Goal: Task Accomplishment & Management: Manage account settings

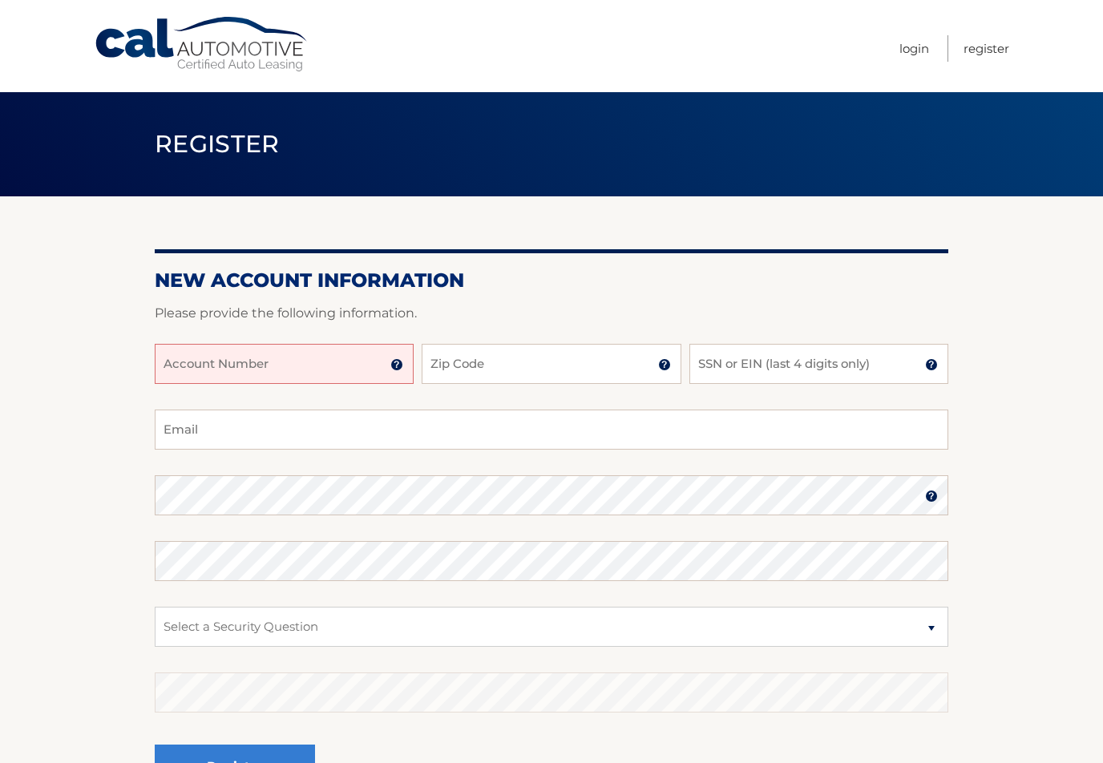
click at [194, 363] on input "Account Number" at bounding box center [284, 364] width 259 height 40
type input "44456011840"
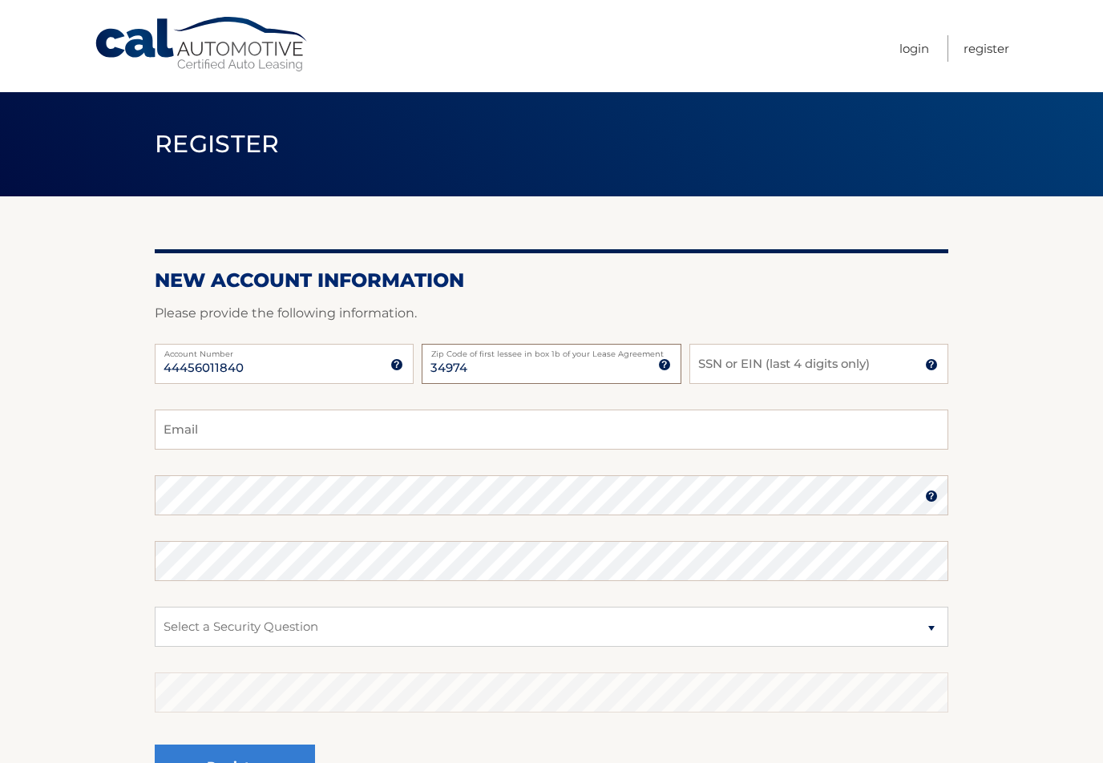
type input "34974"
type input "8254"
click at [222, 429] on input "Email" at bounding box center [551, 429] width 793 height 40
type input "ernestbasil@icloud.com"
click at [969, 467] on section "New Account Information Please provide the following information. 44456011840 A…" at bounding box center [551, 509] width 1103 height 626
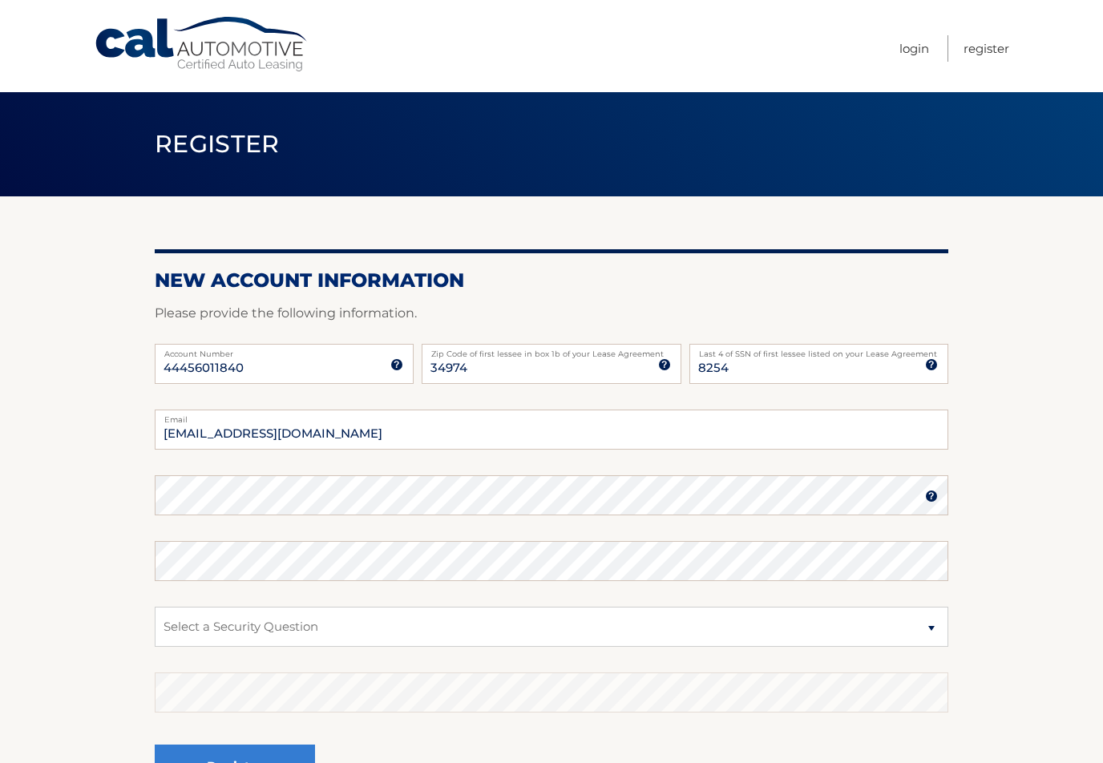
click at [931, 497] on img at bounding box center [931, 496] width 13 height 13
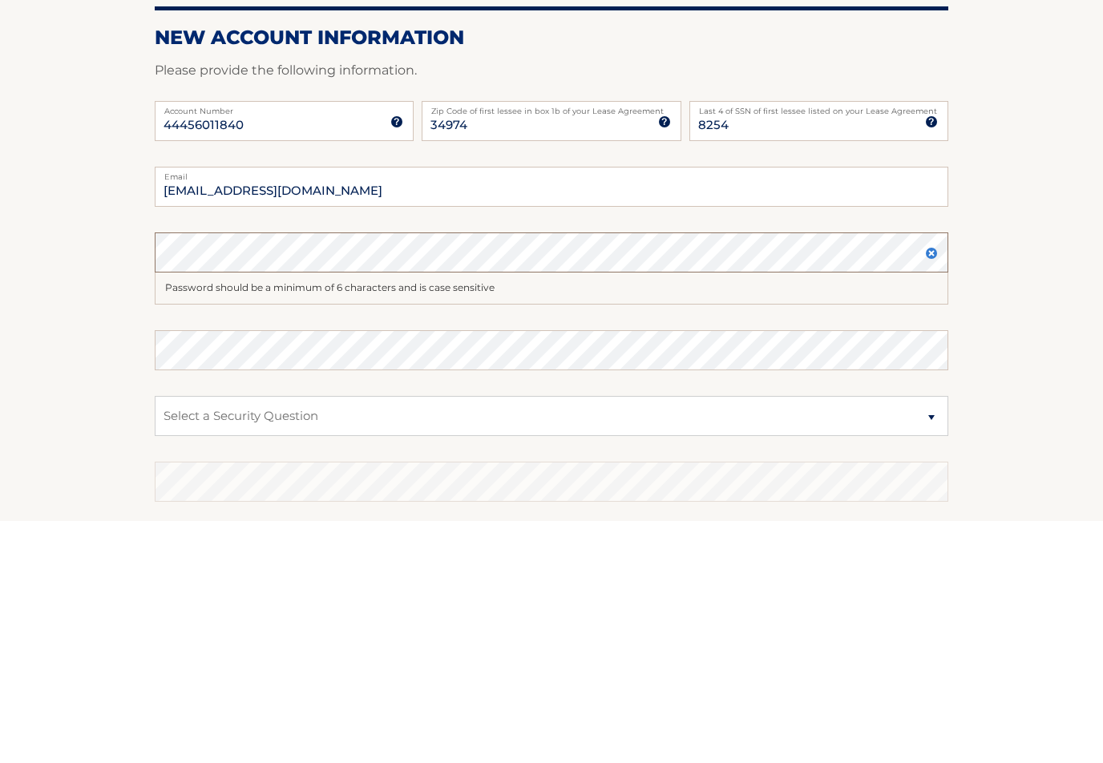
click at [244, 494] on fieldset "ernestbasil@icloud.com Email Password Password should be a minimum of 6 charact…" at bounding box center [551, 631] width 793 height 445
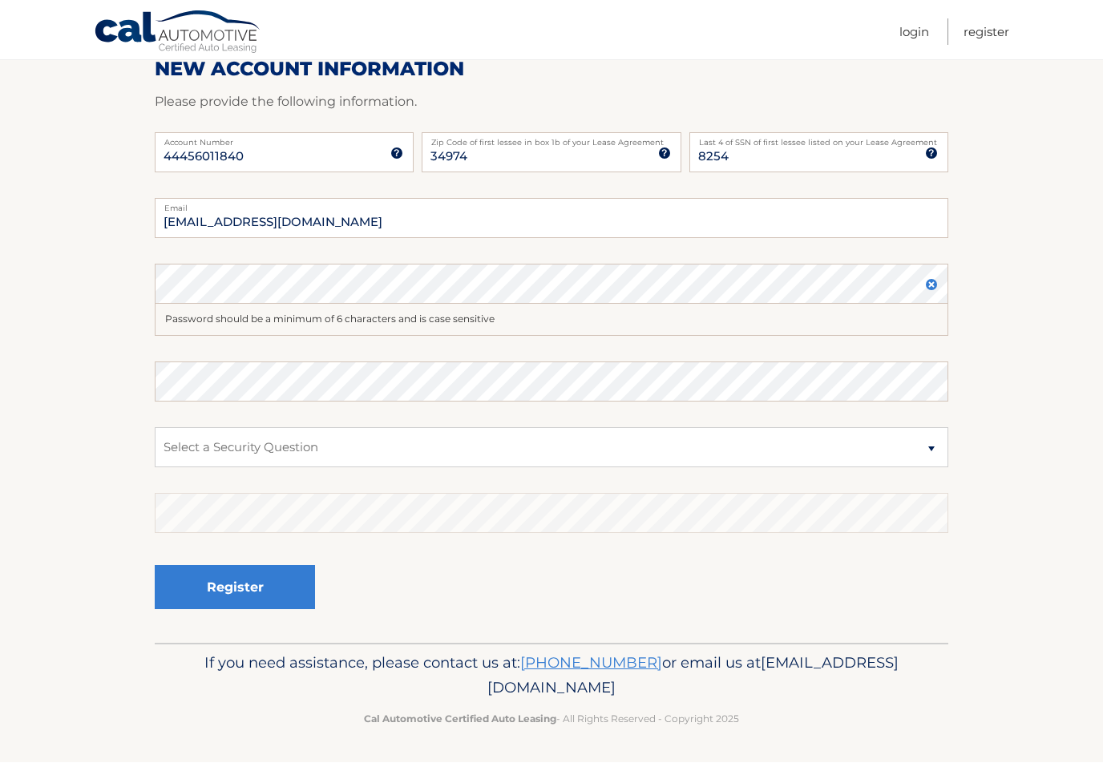
click at [931, 287] on img at bounding box center [931, 285] width 13 height 13
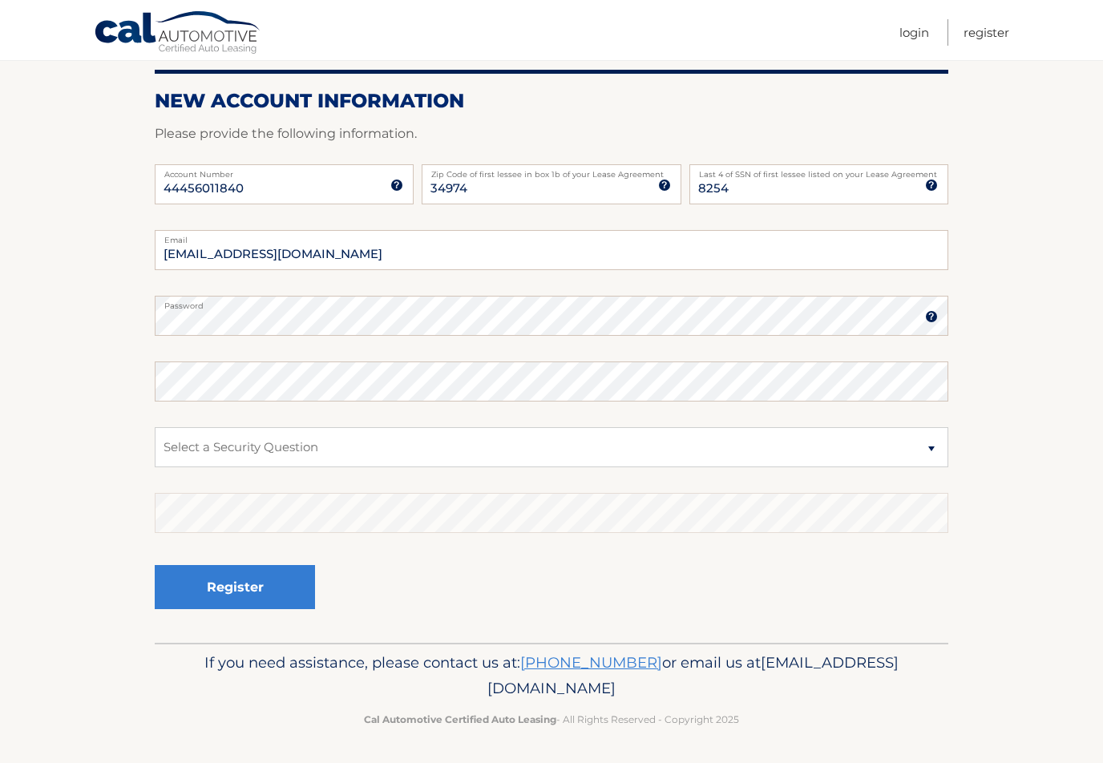
click at [929, 316] on img at bounding box center [931, 316] width 13 height 13
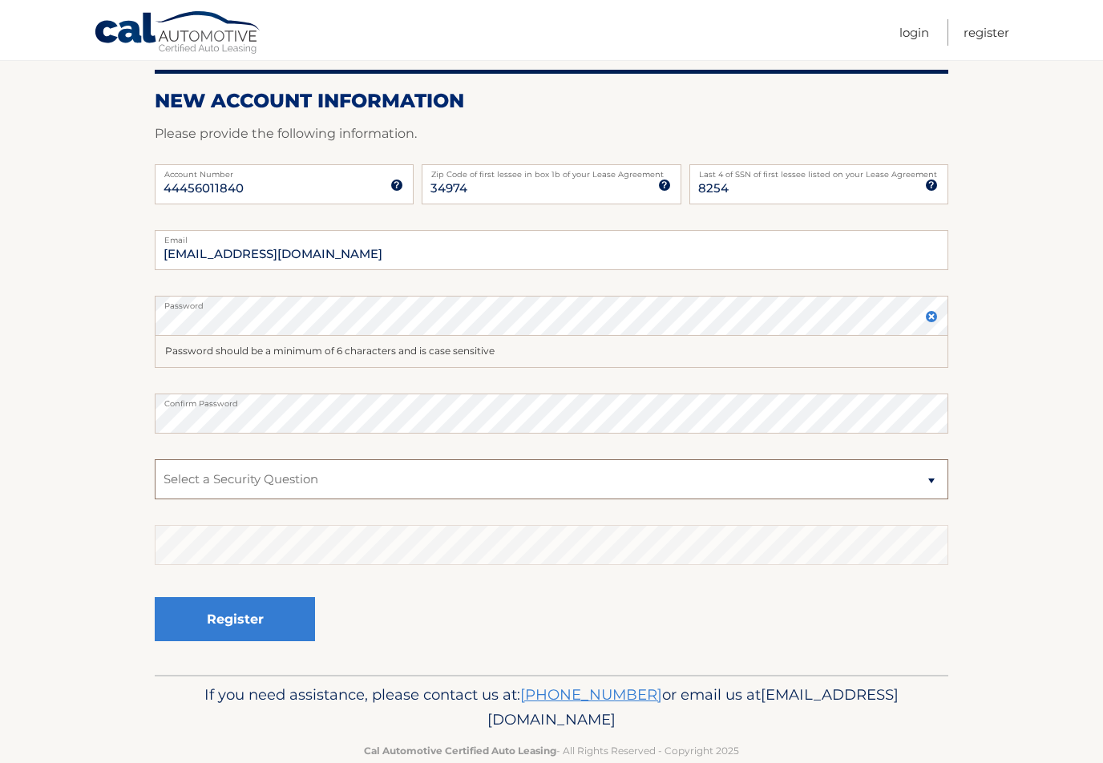
select select "2"
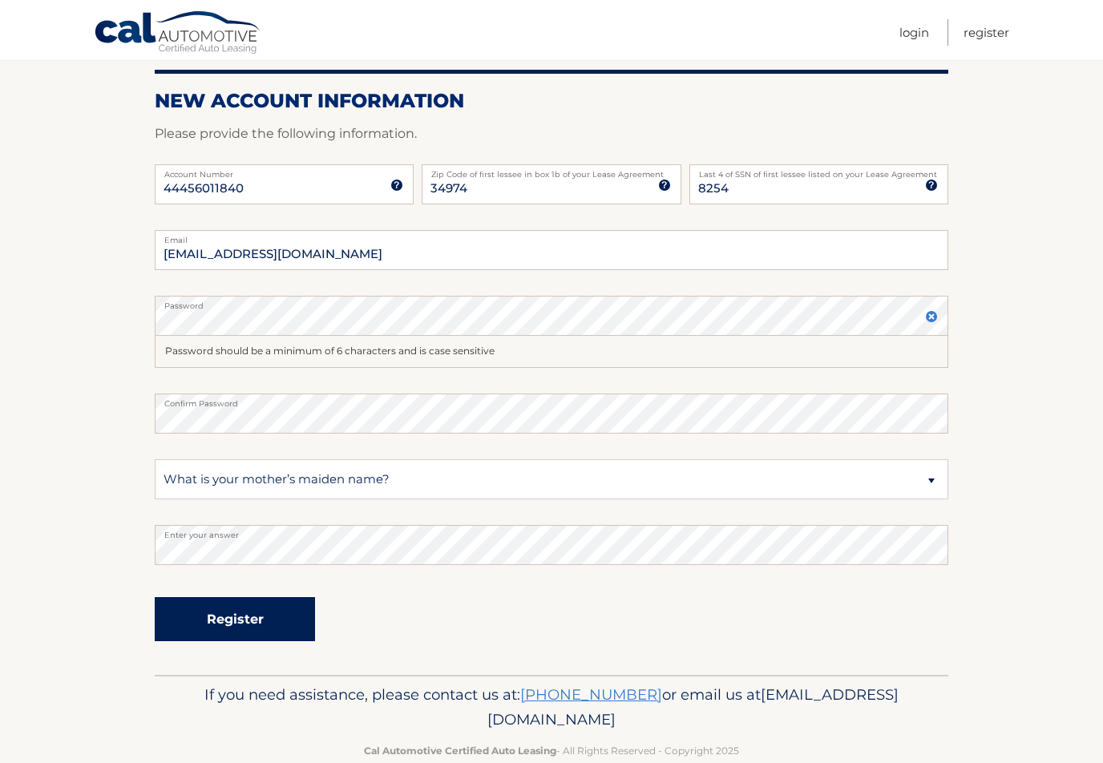
click at [231, 619] on button "Register" at bounding box center [235, 619] width 160 height 44
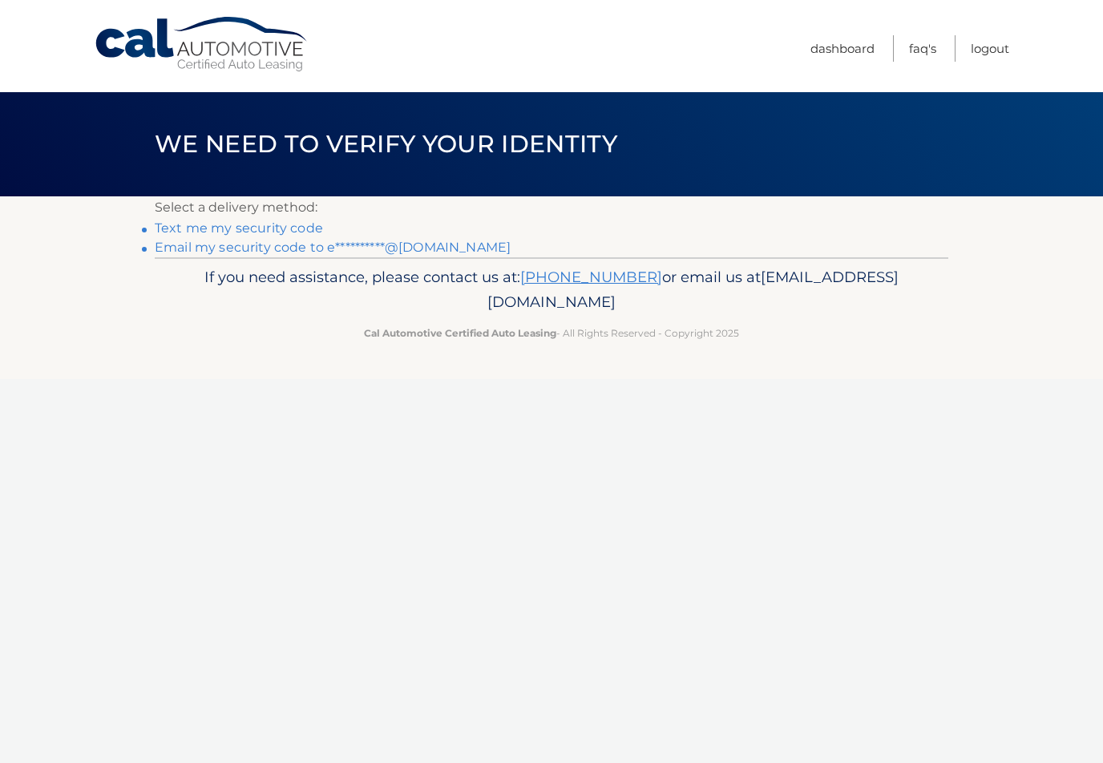
click at [284, 230] on link "Text me my security code" at bounding box center [239, 227] width 168 height 15
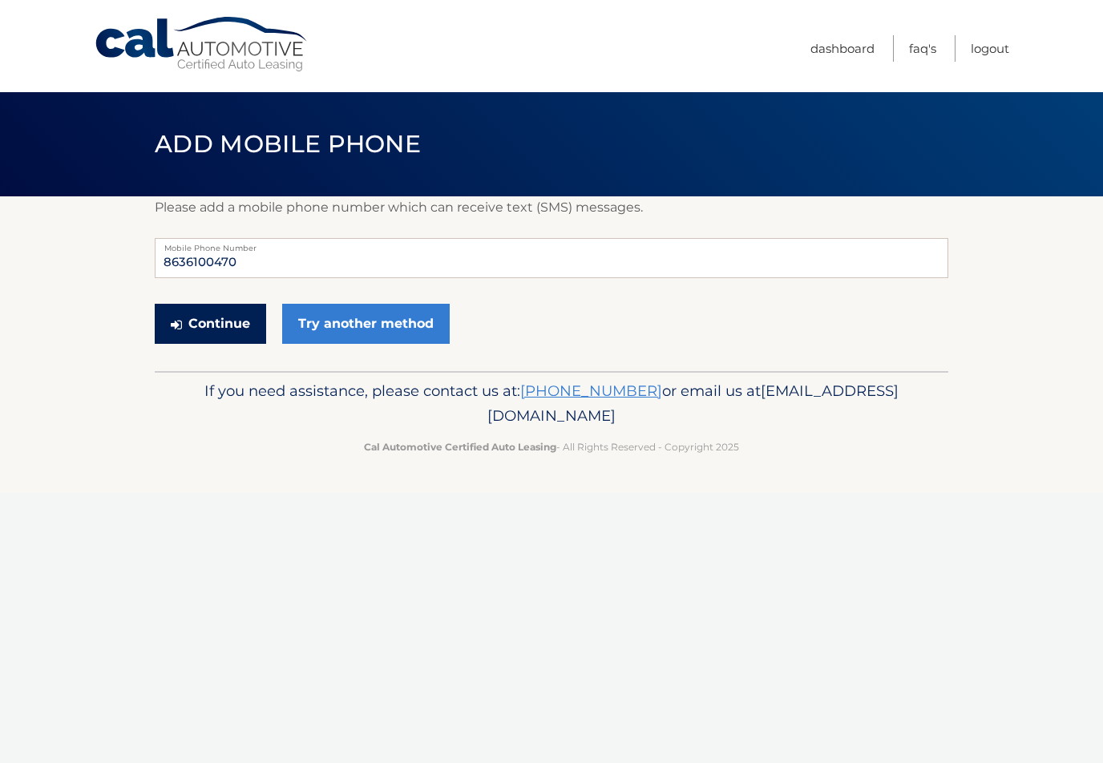
click at [224, 324] on button "Continue" at bounding box center [210, 324] width 111 height 40
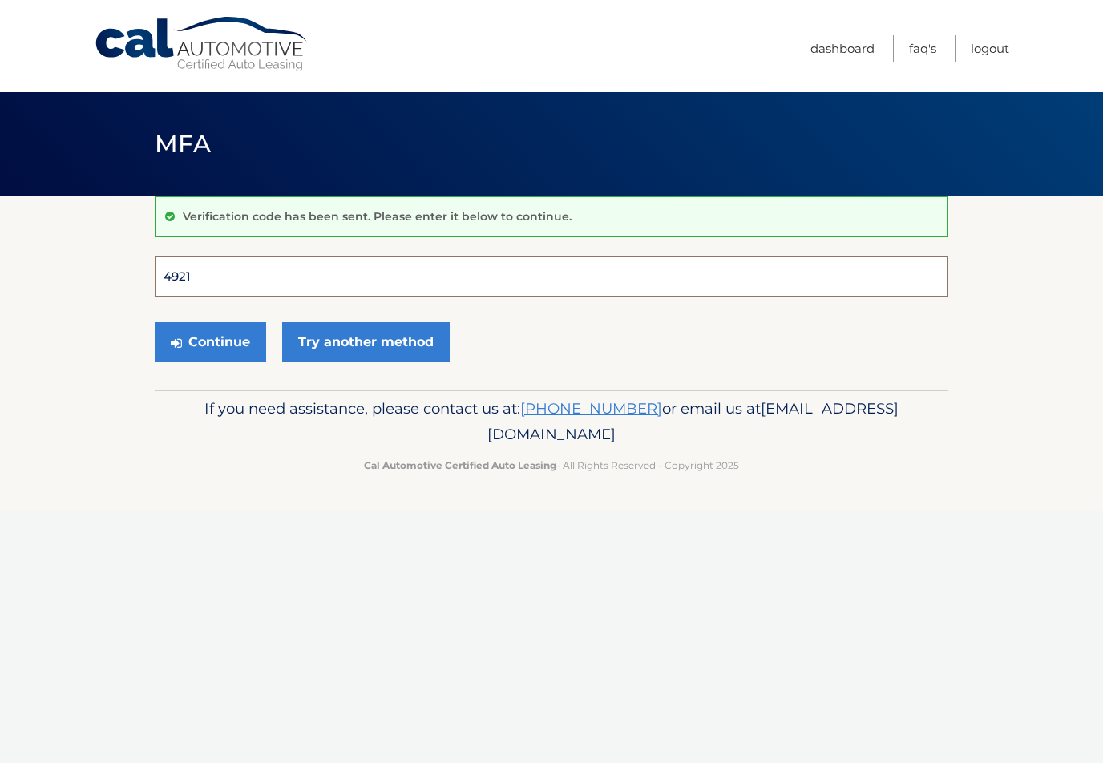
type input "492105"
click at [210, 341] on button "Continue" at bounding box center [210, 342] width 111 height 40
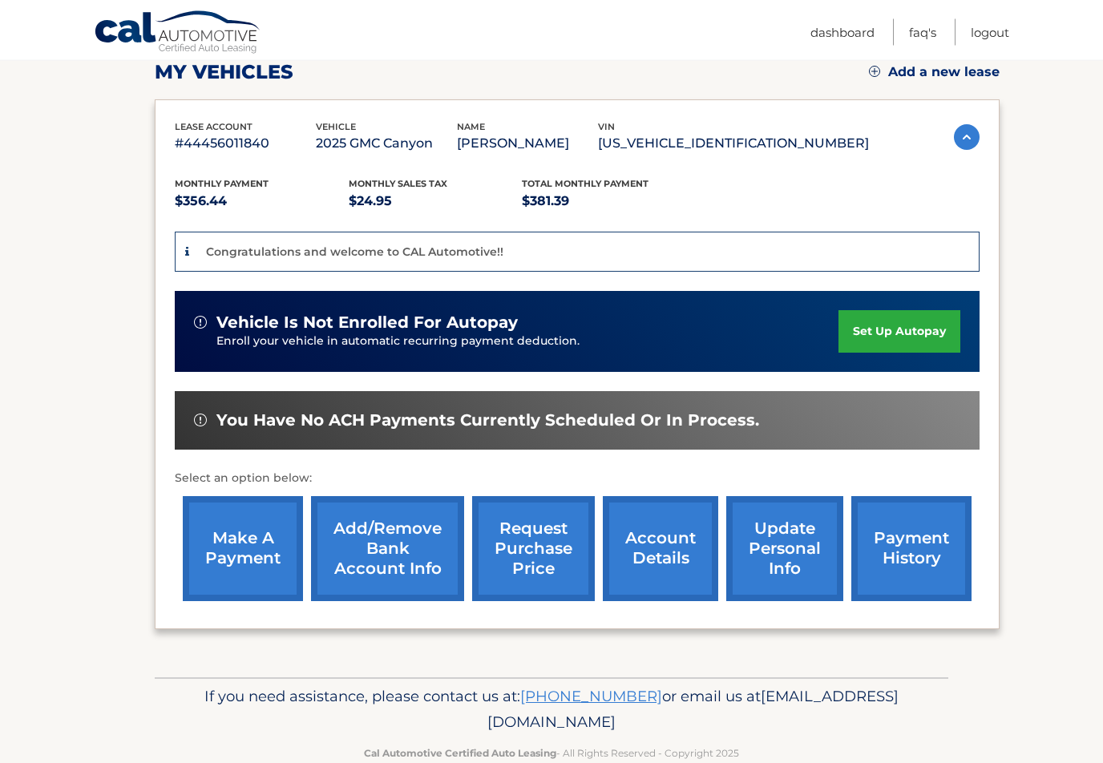
scroll to position [234, 0]
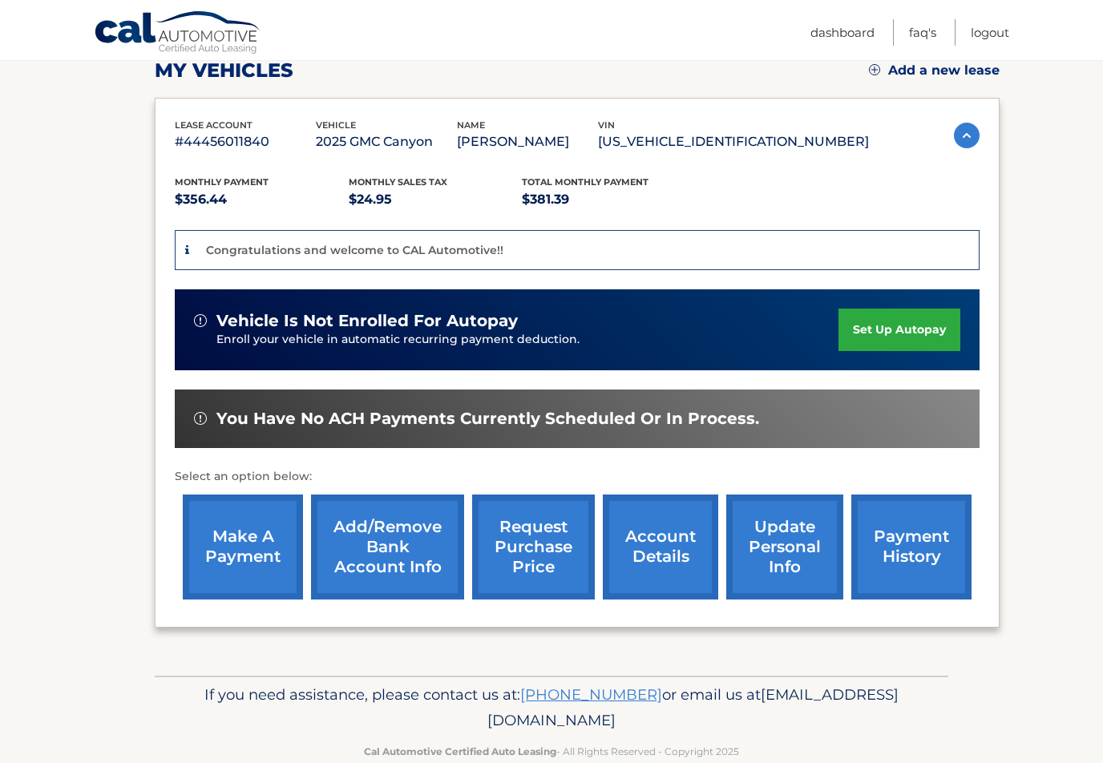
click at [829, 421] on html "Cal Automotive Menu Dashboard FAQ's Logout" at bounding box center [551, 147] width 1103 height 763
click at [829, 421] on div "You have no ACH payments currently scheduled or in process." at bounding box center [577, 419] width 766 height 20
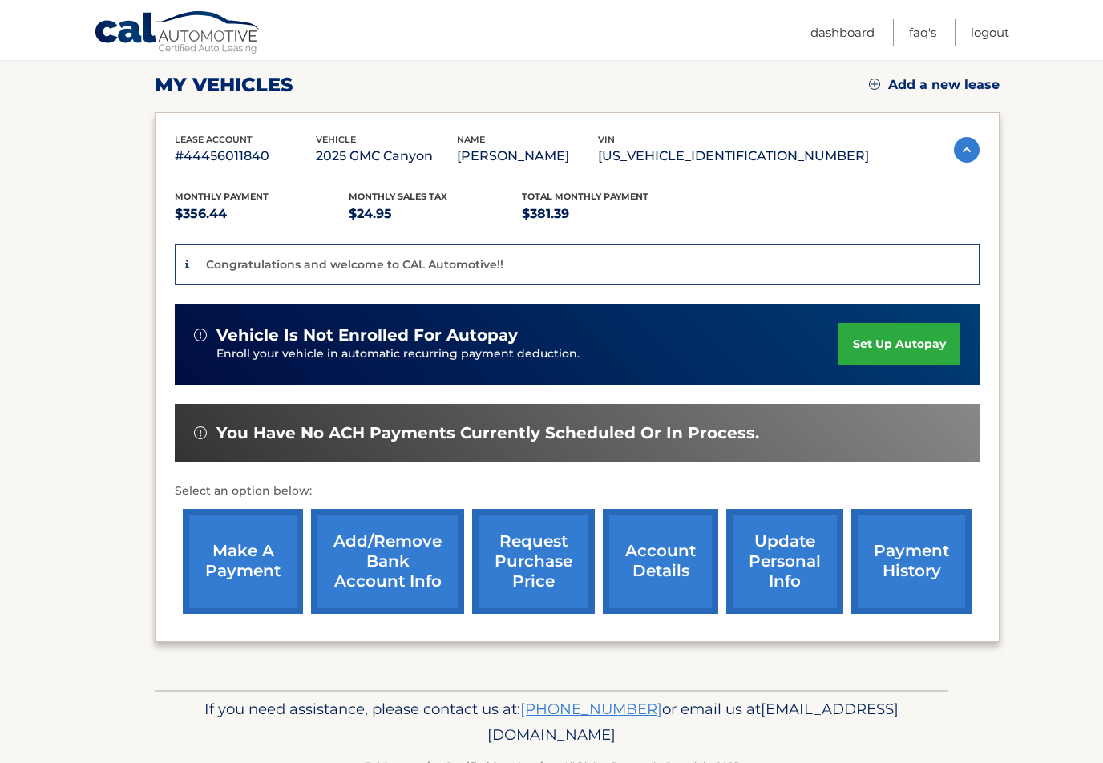
scroll to position [215, 0]
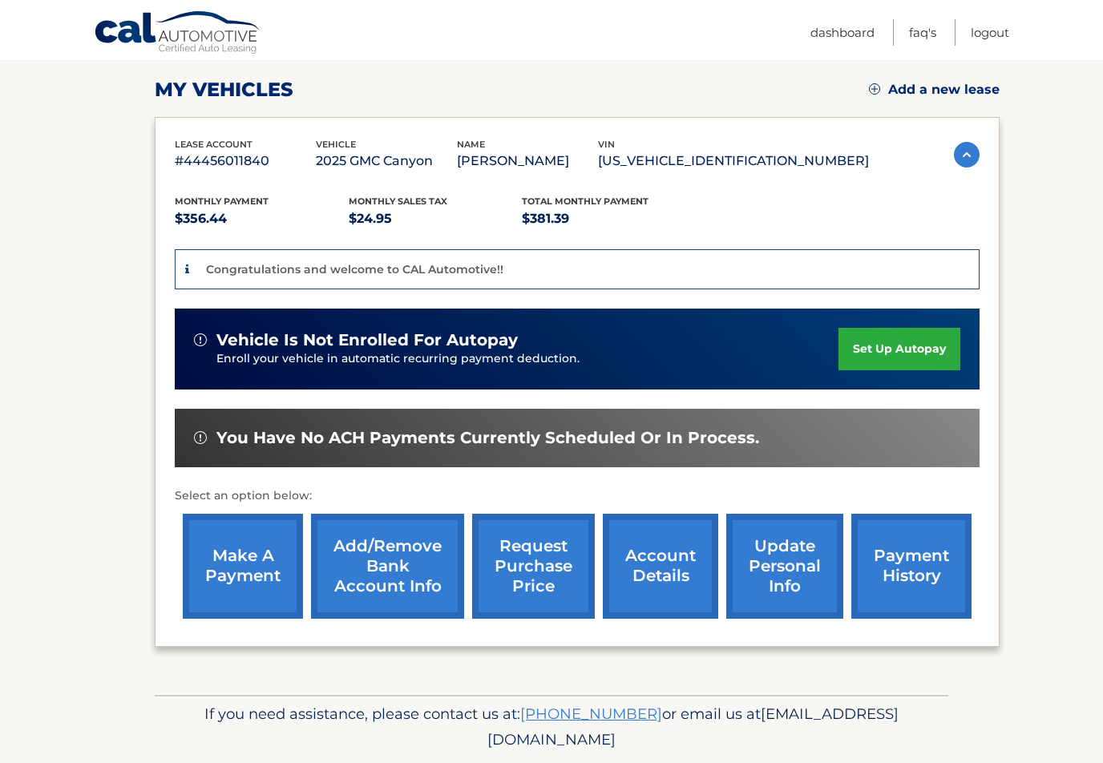
click at [894, 346] on link "set up autopay" at bounding box center [899, 349] width 122 height 42
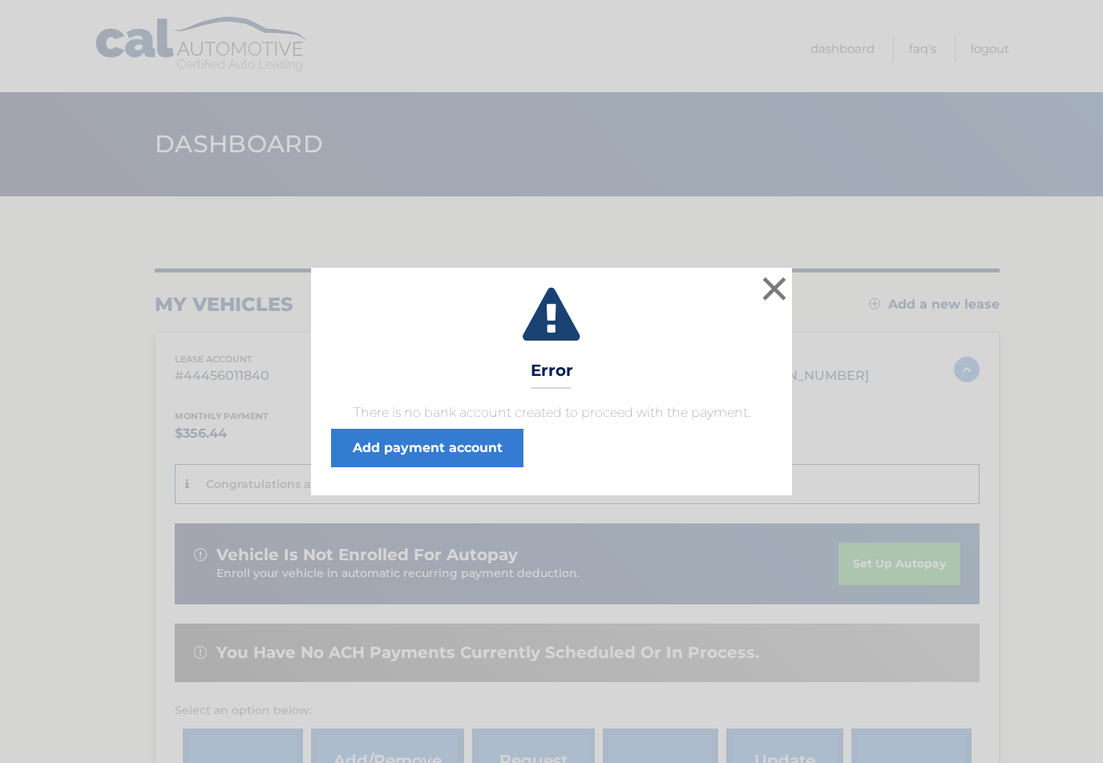
click at [775, 287] on button "×" at bounding box center [774, 288] width 32 height 32
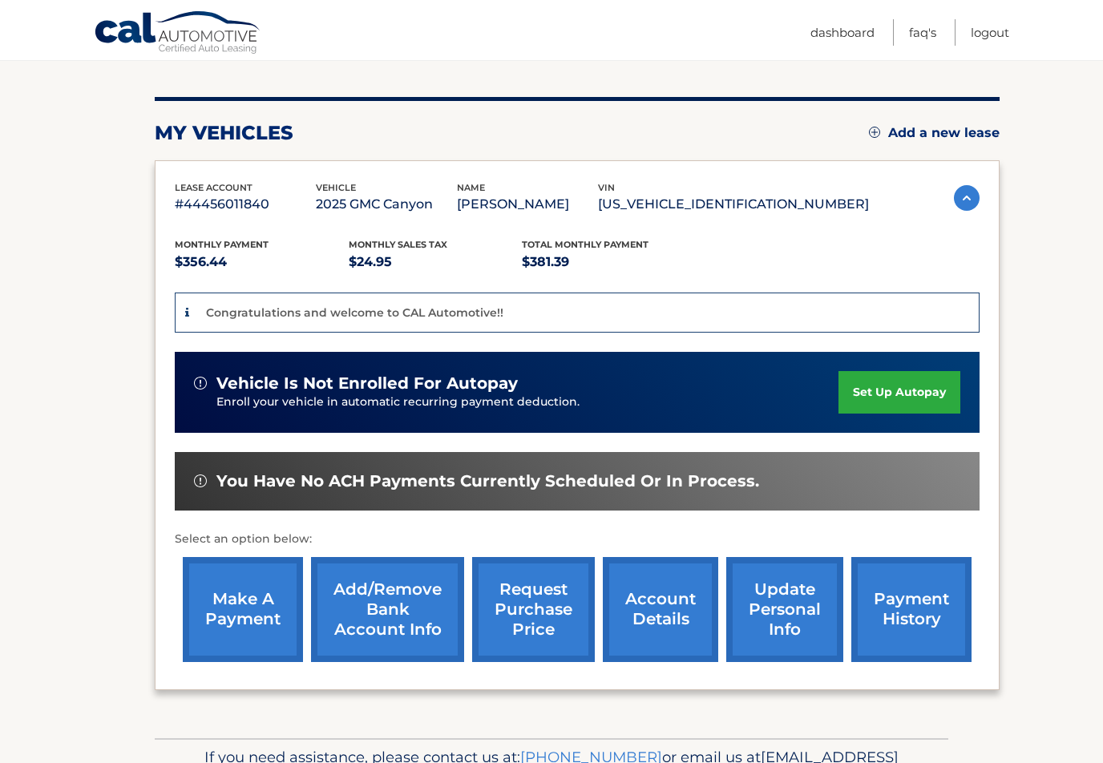
scroll to position [236, 0]
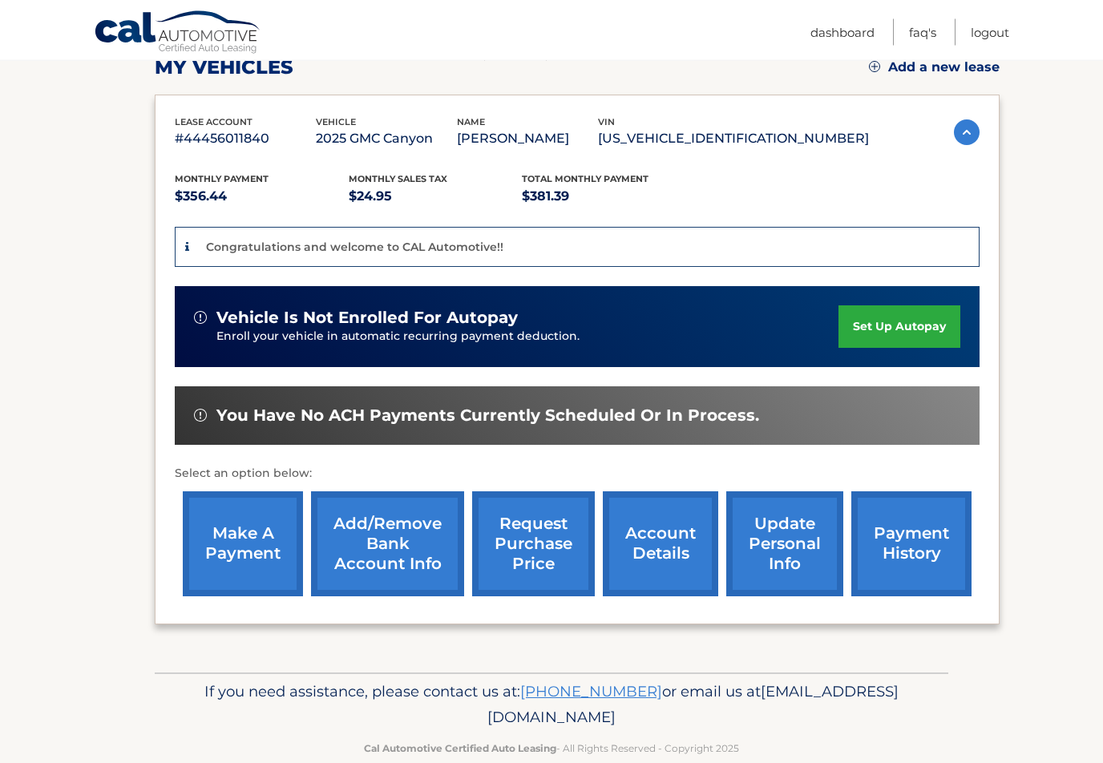
click at [243, 538] on link "make a payment" at bounding box center [243, 544] width 120 height 105
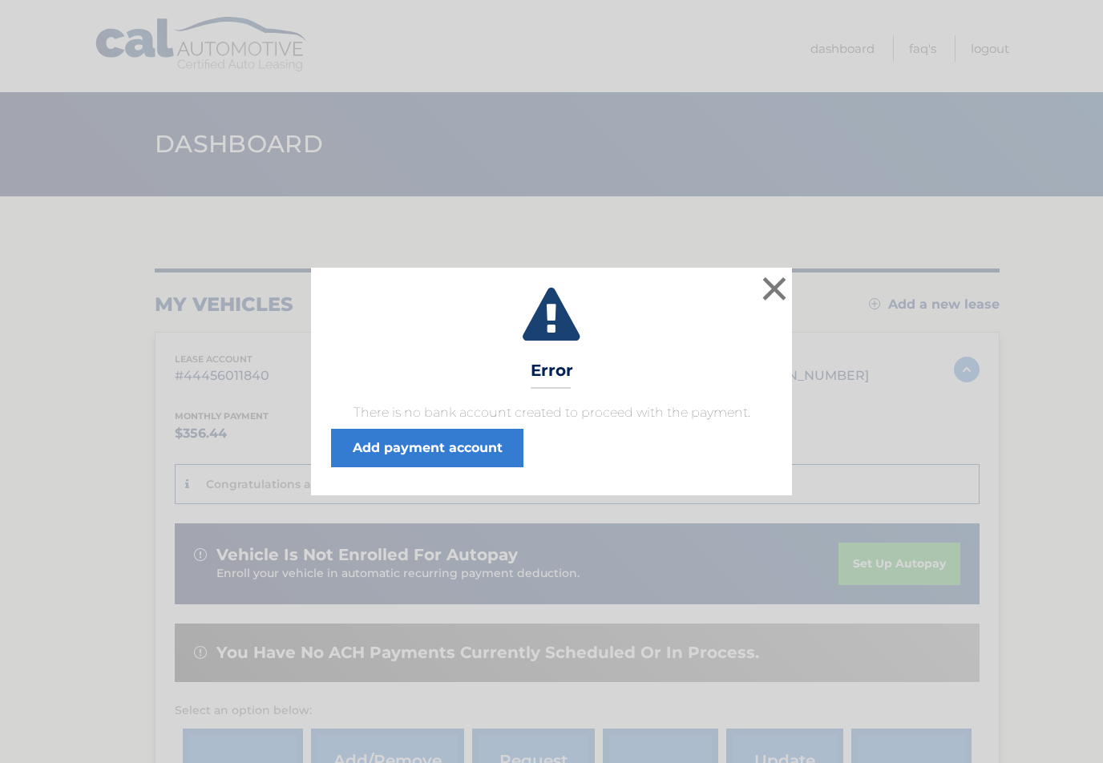
click at [775, 291] on button "×" at bounding box center [774, 288] width 32 height 32
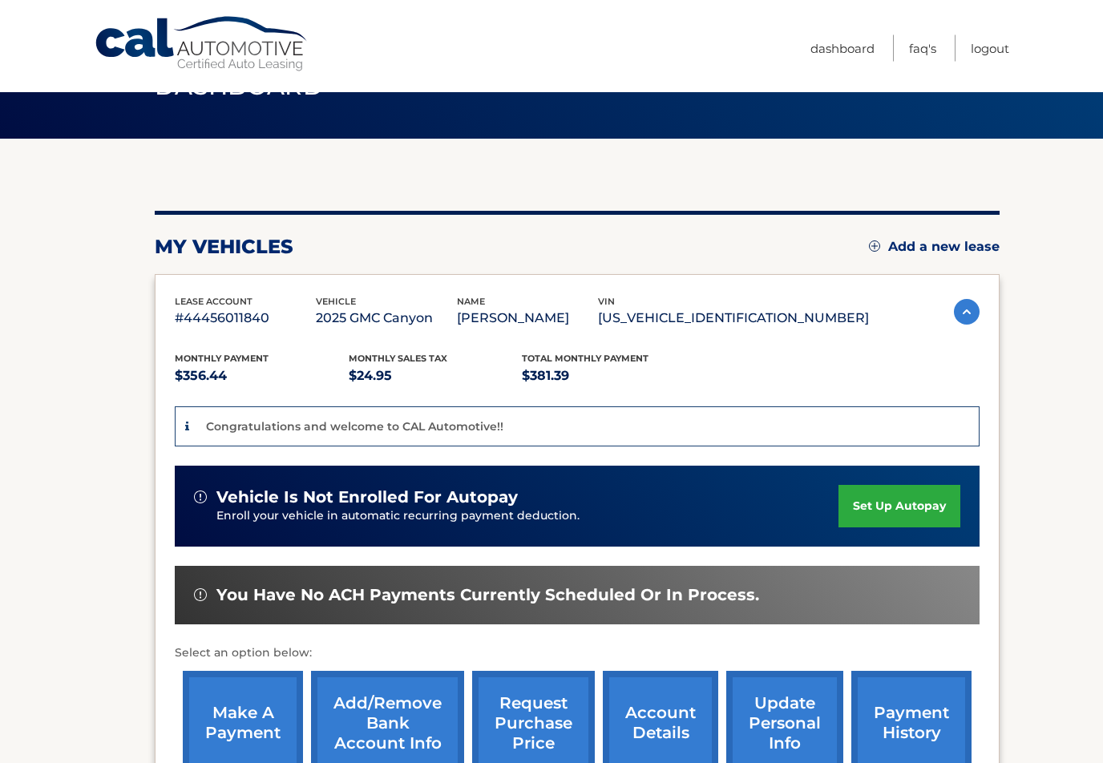
scroll to position [36, 0]
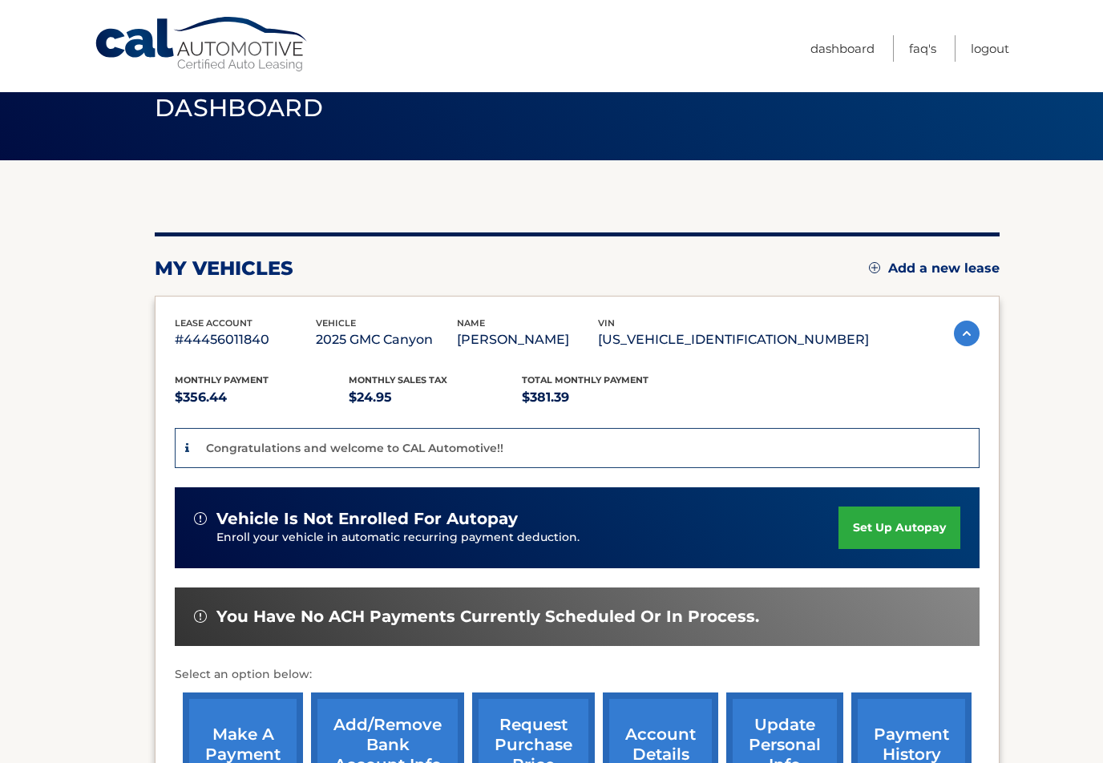
click at [902, 530] on link "set up autopay" at bounding box center [899, 527] width 122 height 42
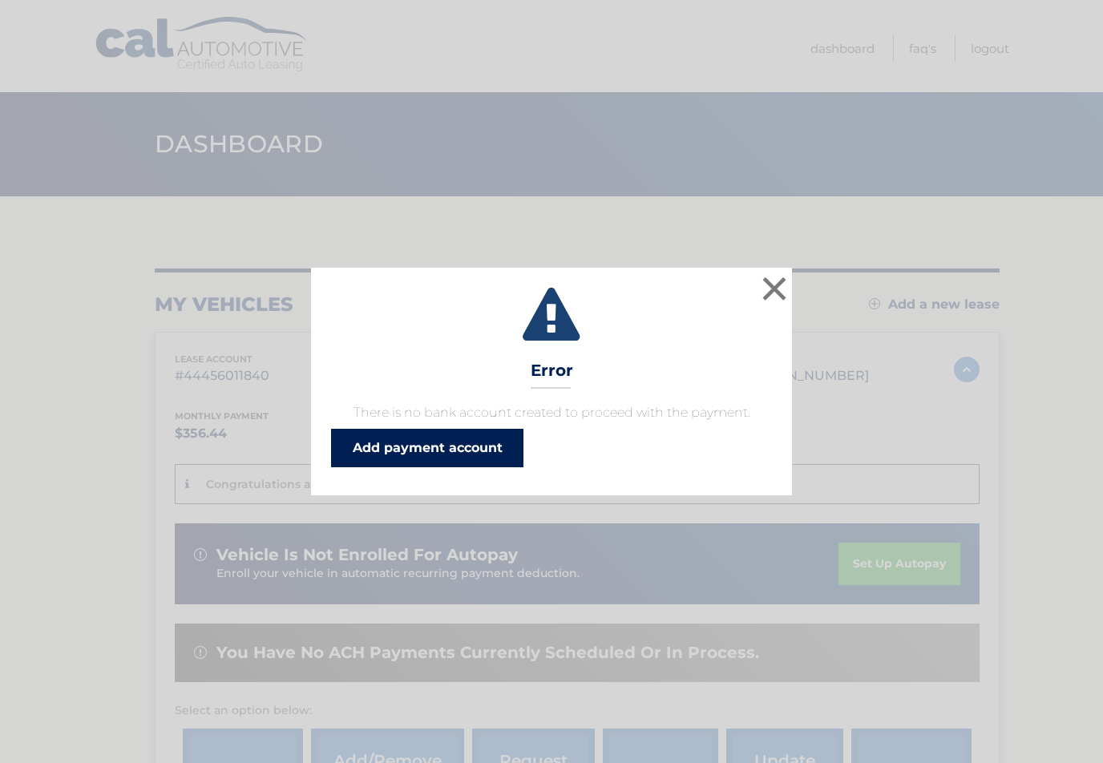
click at [425, 450] on link "Add payment account" at bounding box center [427, 448] width 192 height 38
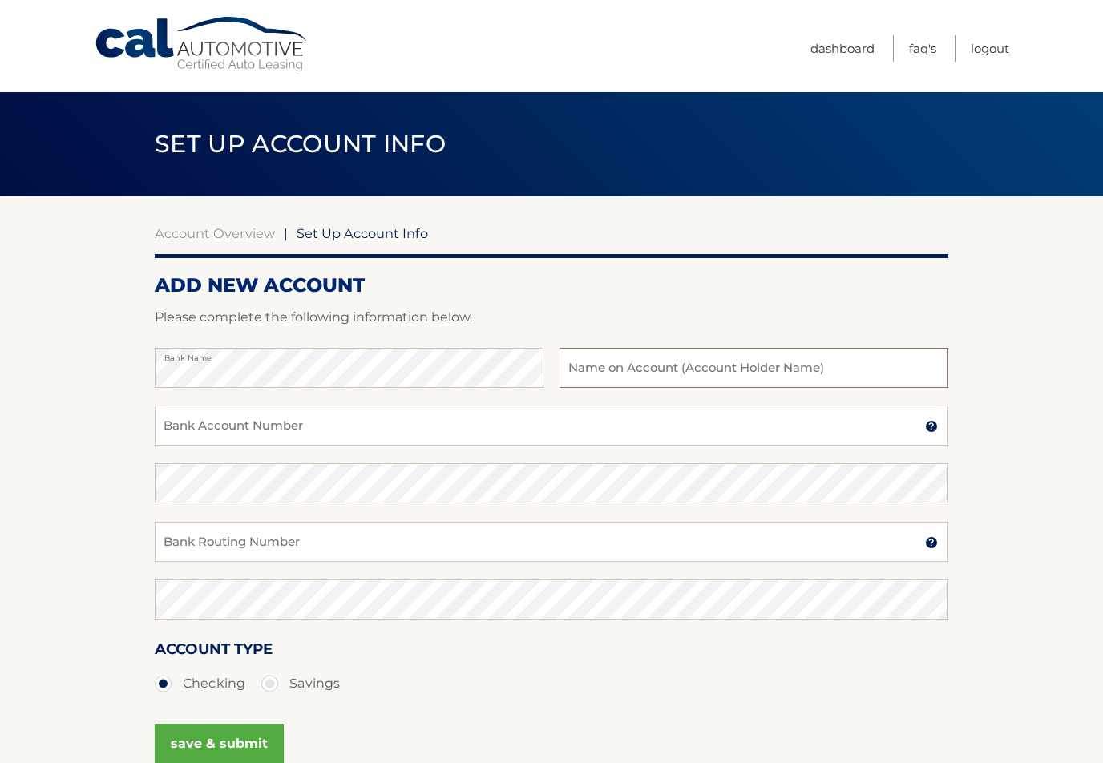
click at [569, 366] on input "text" at bounding box center [753, 368] width 389 height 40
type input "Ernest L. Basil"
click at [330, 425] on input "Bank Account Number" at bounding box center [551, 425] width 793 height 40
click at [930, 543] on img at bounding box center [931, 542] width 13 height 13
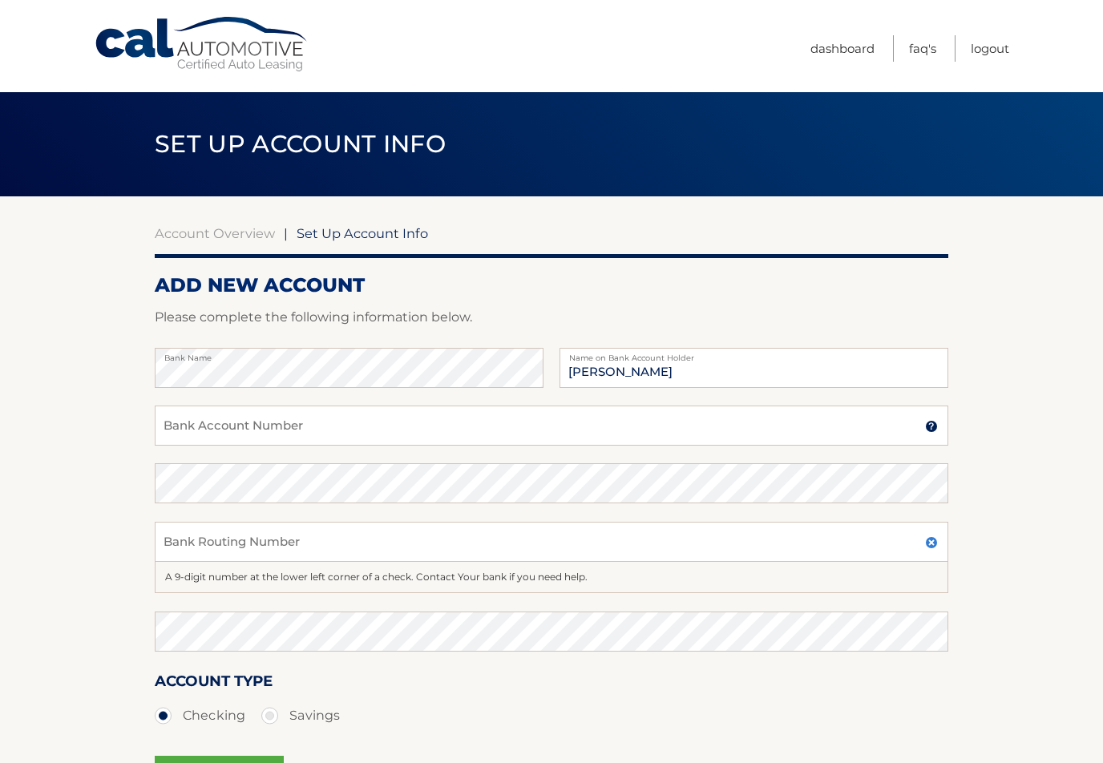
click at [931, 428] on img at bounding box center [931, 426] width 13 height 13
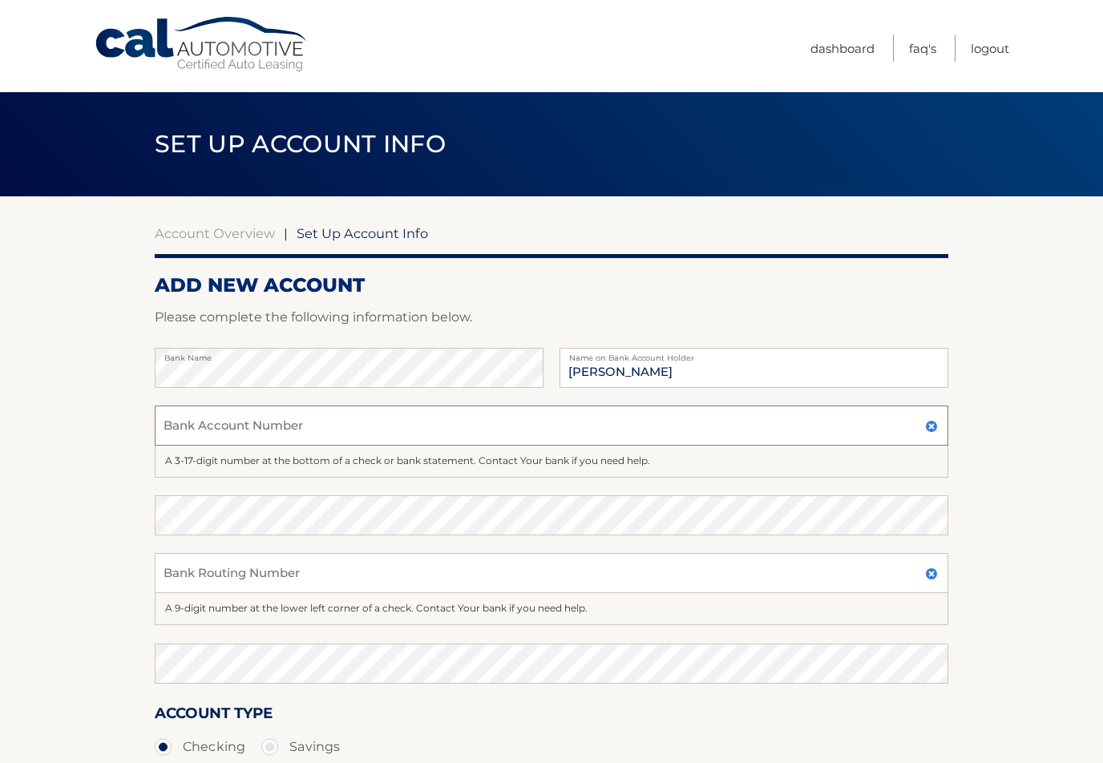
click at [368, 424] on input "Bank Account Number" at bounding box center [551, 425] width 793 height 40
click at [39, 746] on section "Account Overview | Set Up Account Info ADD NEW ACCOUNT Please complete the foll…" at bounding box center [551, 534] width 1103 height 676
click at [166, 424] on input "Bank Account Number" at bounding box center [551, 425] width 793 height 40
type input "92000003850236"
click at [167, 571] on input "Bank Routing Number" at bounding box center [551, 573] width 793 height 40
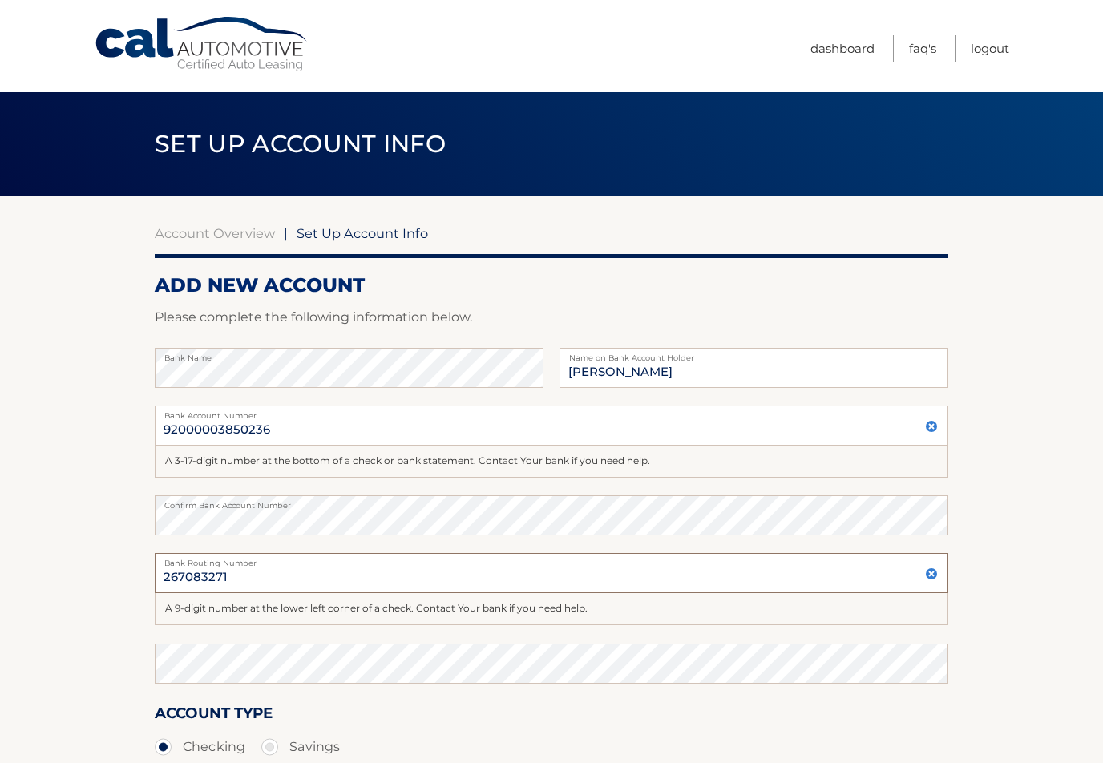
type input "267083271"
click at [163, 661] on div "Cal Automotive Menu Dashboard FAQ's Logout |" at bounding box center [551, 381] width 1103 height 763
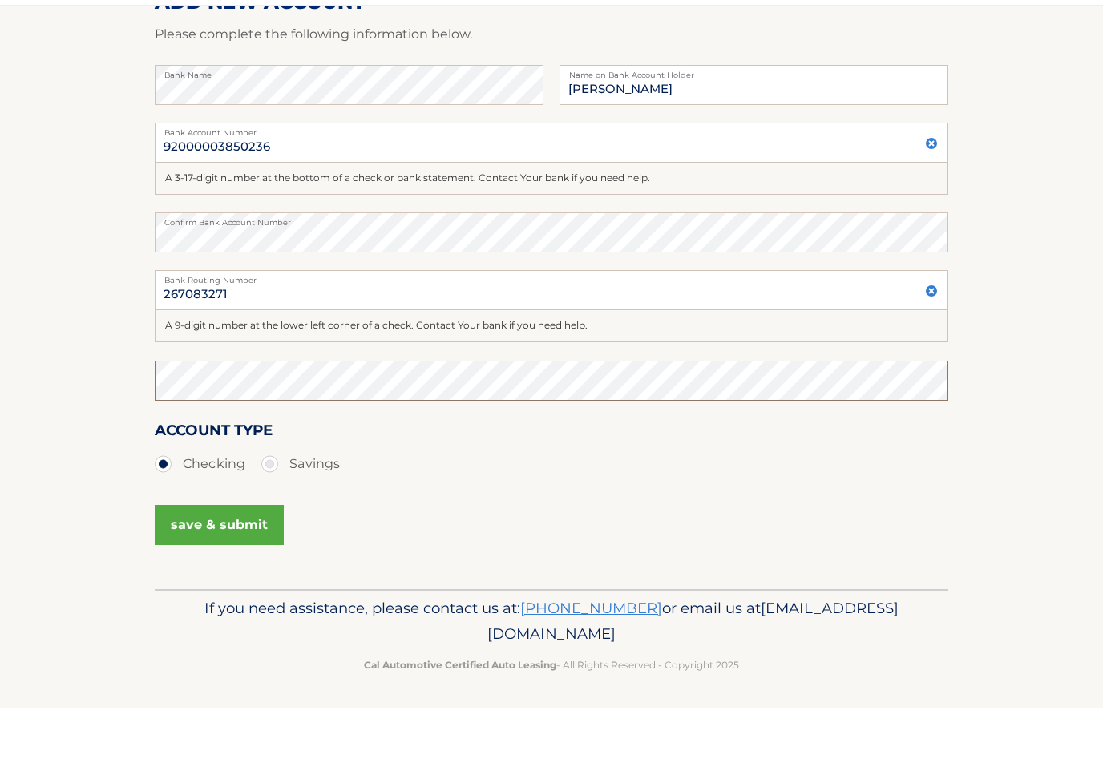
scroll to position [227, 0]
click at [218, 561] on button "save & submit" at bounding box center [219, 581] width 129 height 40
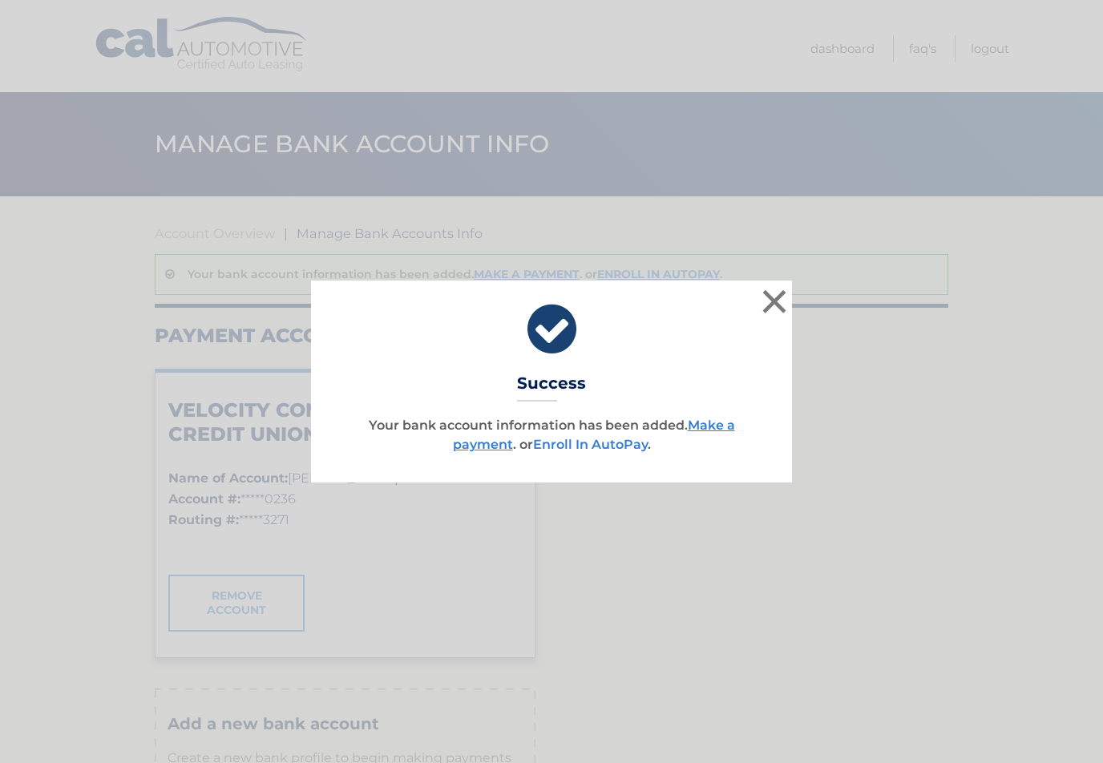
click at [598, 446] on link "Enroll In AutoPay" at bounding box center [590, 444] width 115 height 15
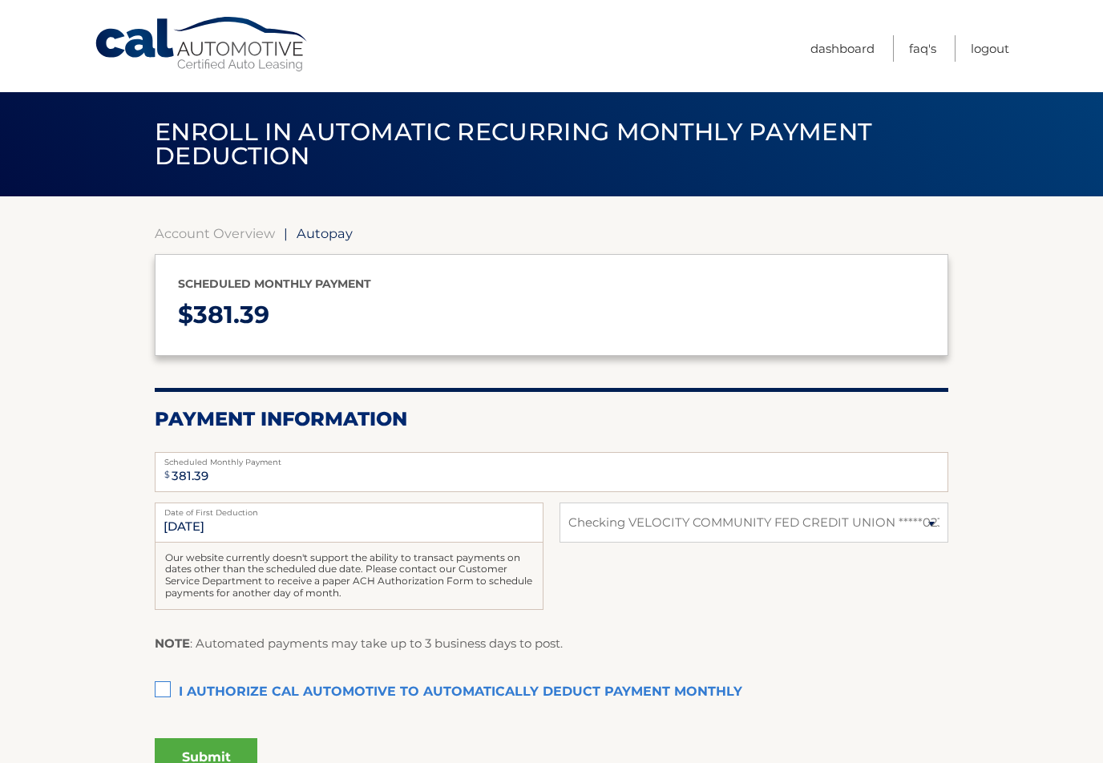
select select "ZTllMWZkZjAtOTI4Yi00ZDIzLTkwMjYtZWNlNDIxMDA0Njgx"
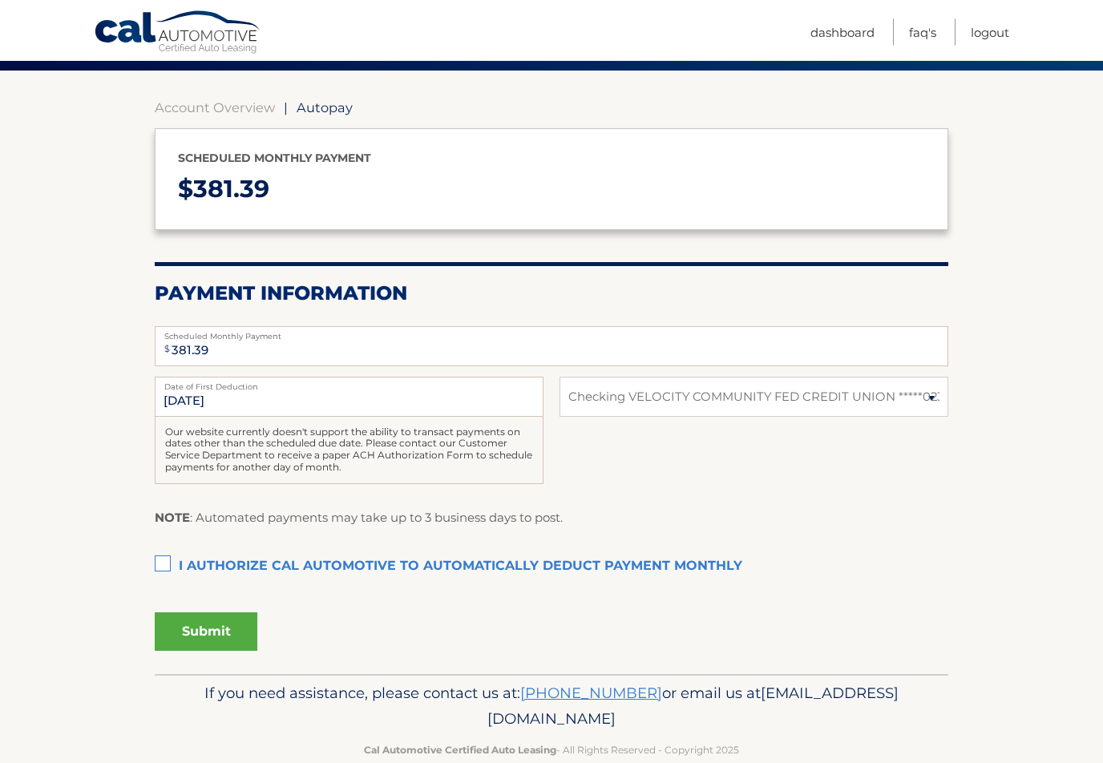
scroll to position [126, 0]
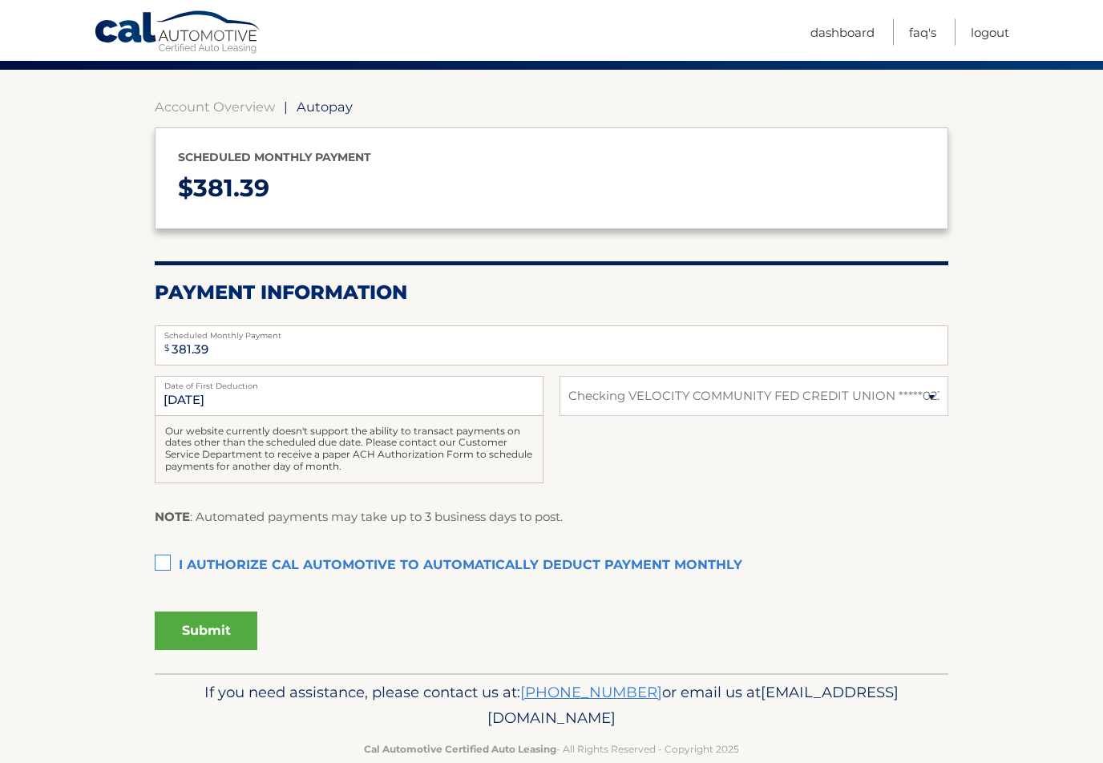
click at [162, 559] on label "I authorize cal automotive to automatically deduct payment monthly This checkbo…" at bounding box center [551, 567] width 793 height 32
click at [0, 0] on input "I authorize cal automotive to automatically deduct payment monthly This checkbo…" at bounding box center [0, 0] width 0 height 0
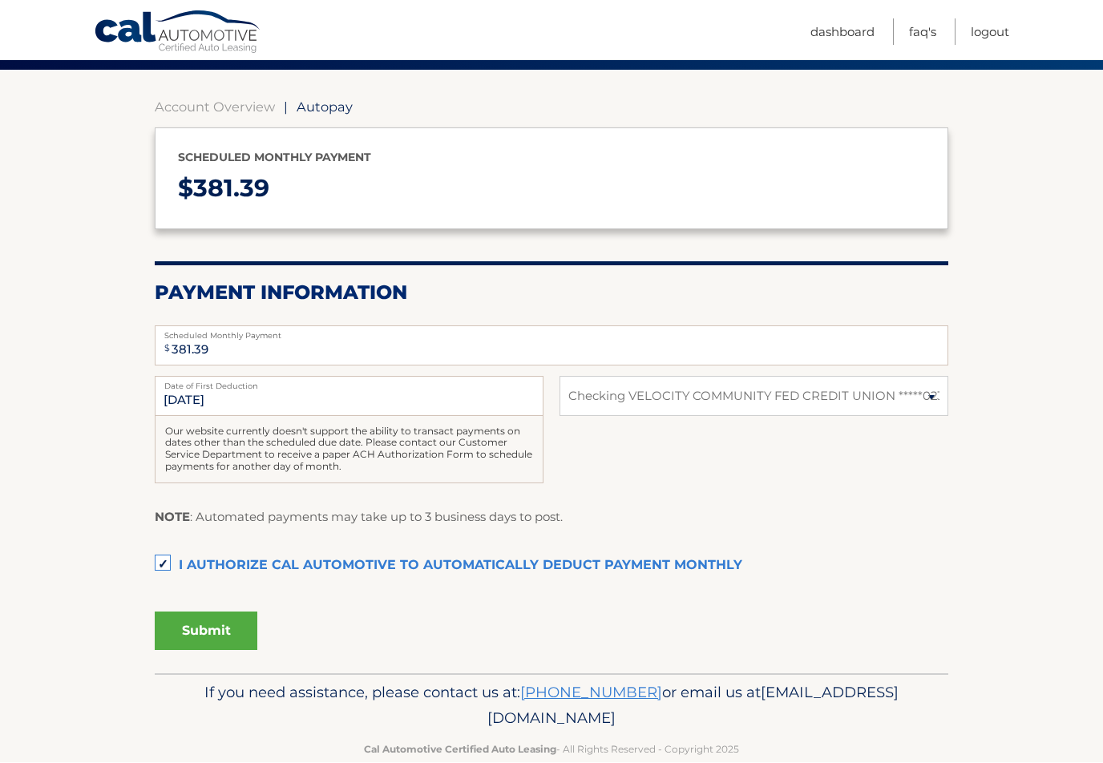
click at [204, 630] on button "Submit" at bounding box center [206, 631] width 103 height 38
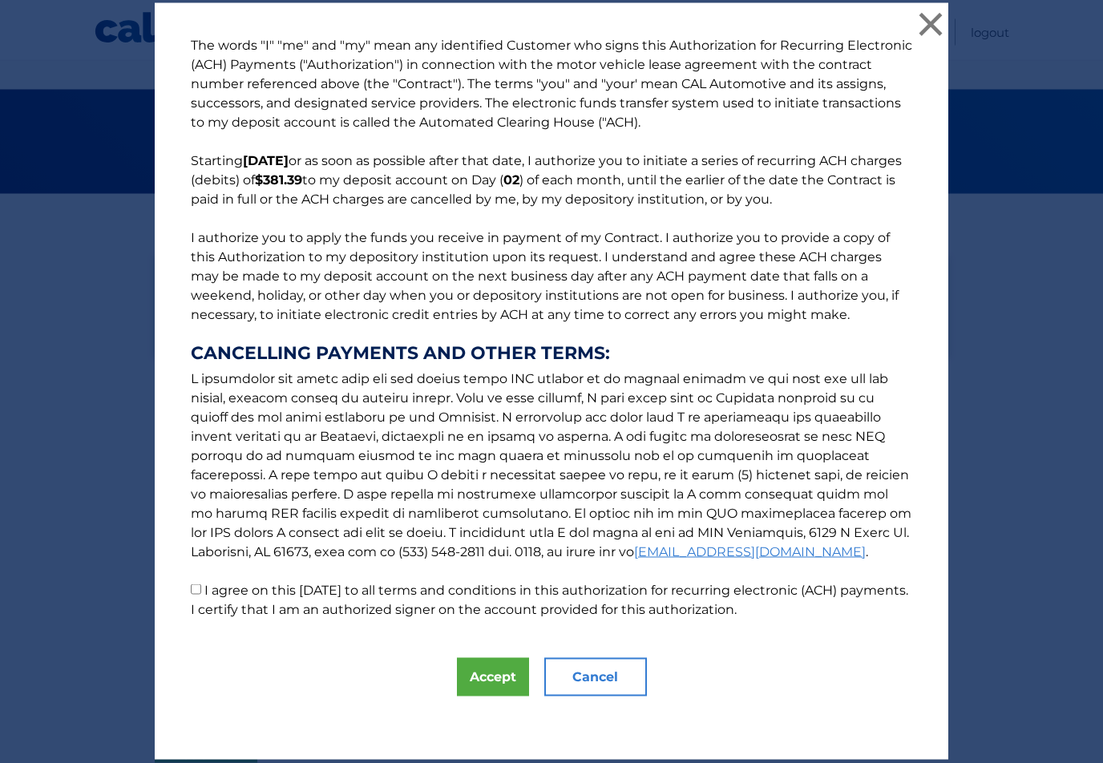
scroll to position [17, 0]
click at [197, 591] on input "I agree on this 09/11/2025 to all terms and conditions in this authorization fo…" at bounding box center [196, 589] width 10 height 10
checkbox input "true"
click at [496, 678] on button "Accept" at bounding box center [493, 677] width 72 height 38
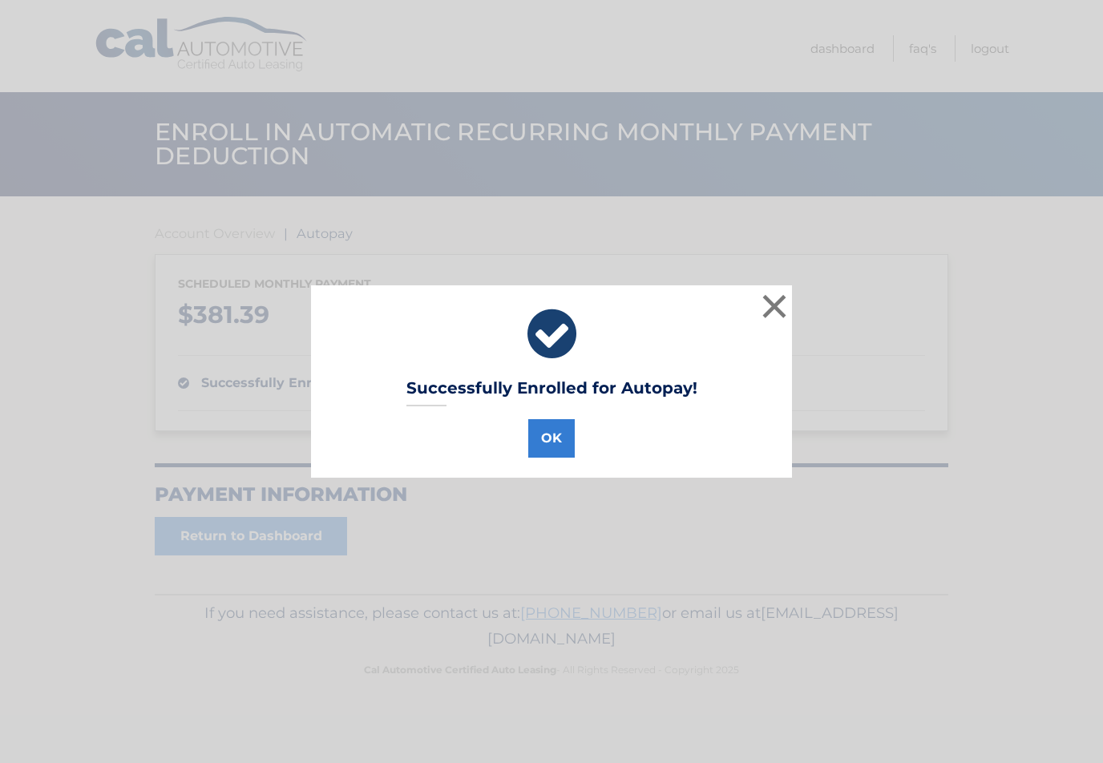
click at [554, 438] on button "OK" at bounding box center [551, 438] width 46 height 38
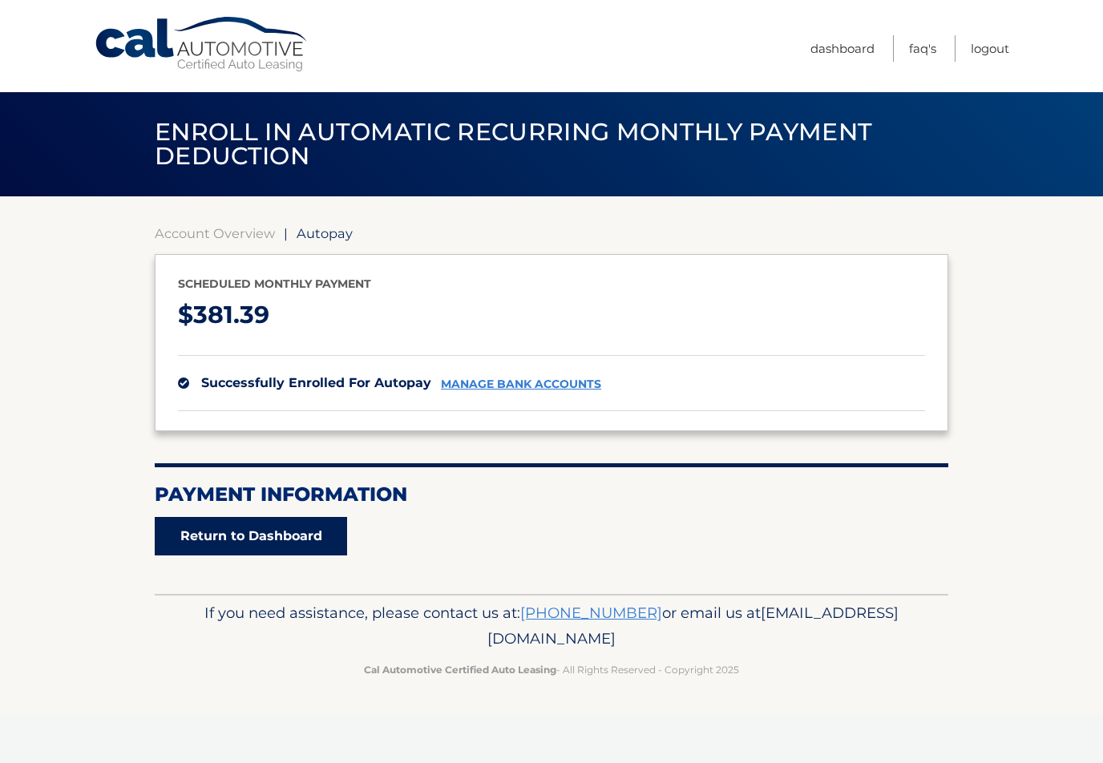
click at [248, 538] on link "Return to Dashboard" at bounding box center [251, 536] width 192 height 38
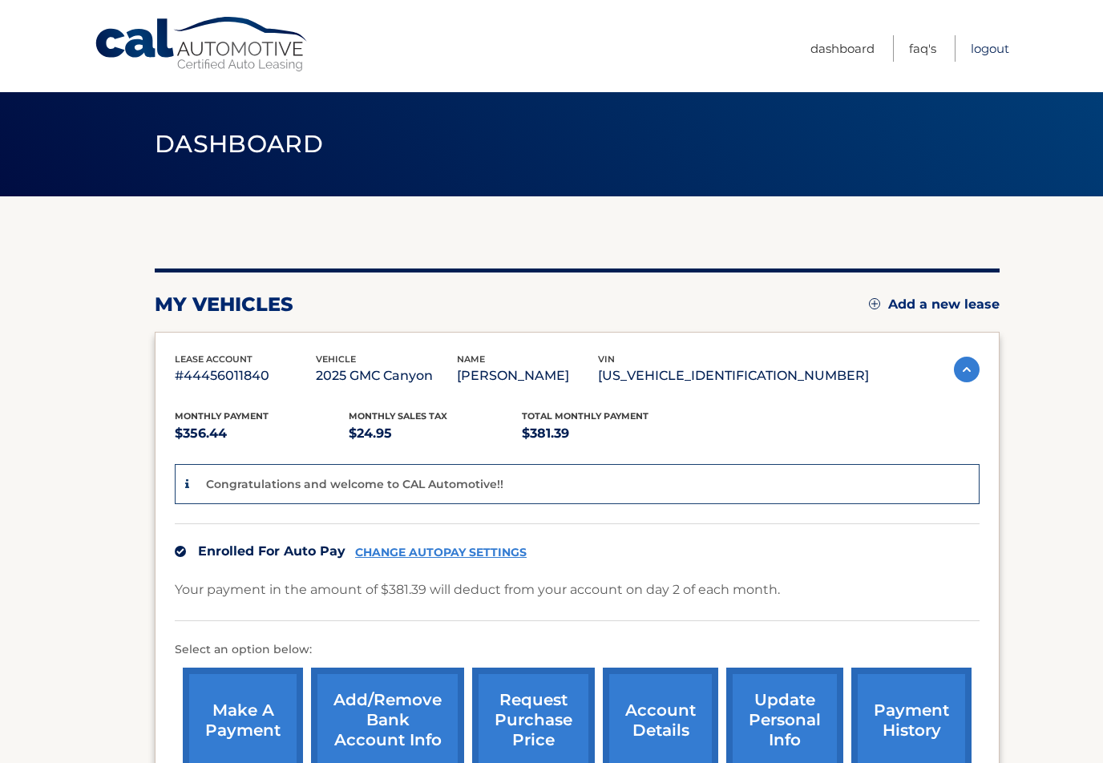
click at [989, 50] on link "Logout" at bounding box center [989, 48] width 38 height 26
